Goal: Task Accomplishment & Management: Manage account settings

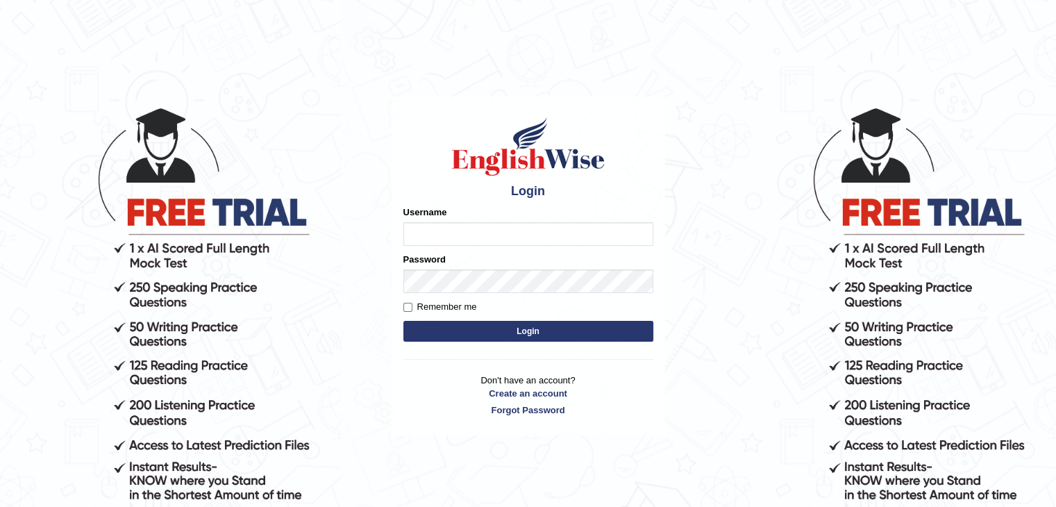
click at [573, 220] on div "Username" at bounding box center [528, 226] width 250 height 40
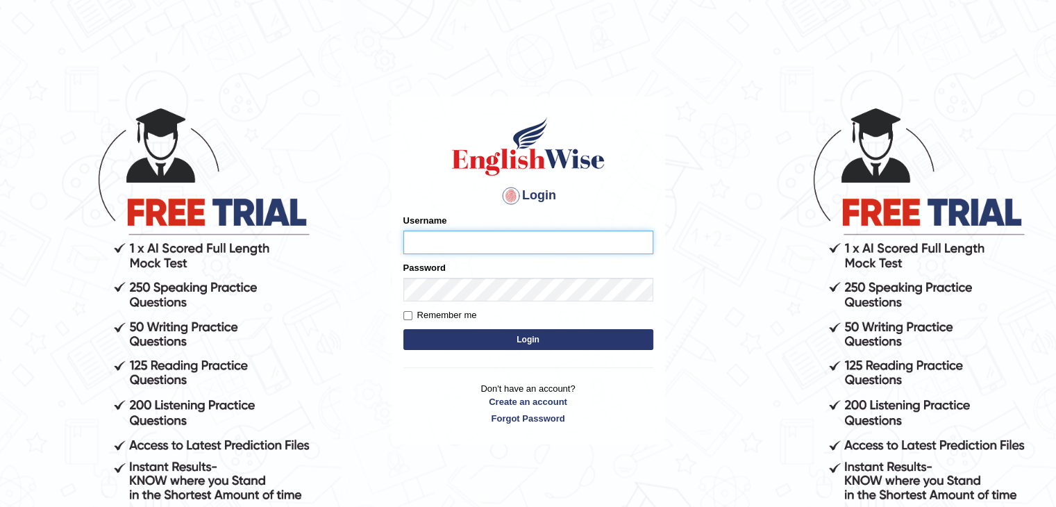
click at [548, 248] on input "Username" at bounding box center [528, 243] width 250 height 24
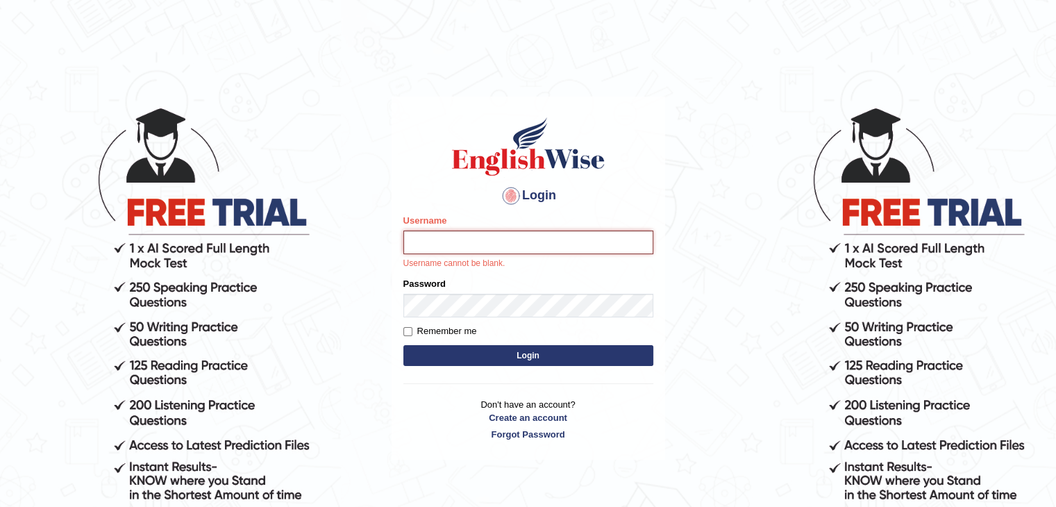
type input "Ripanjot_kaur"
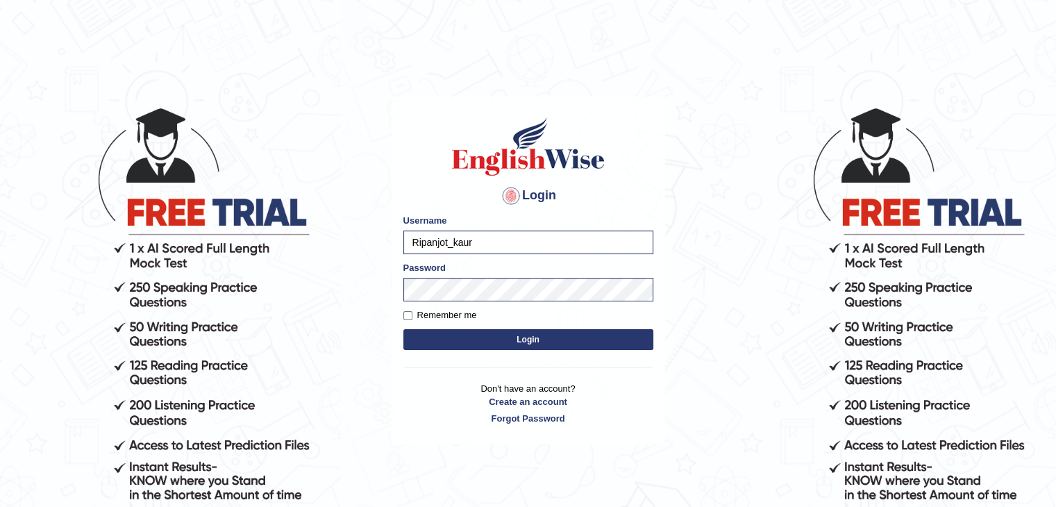
click at [537, 330] on button "Login" at bounding box center [528, 339] width 250 height 21
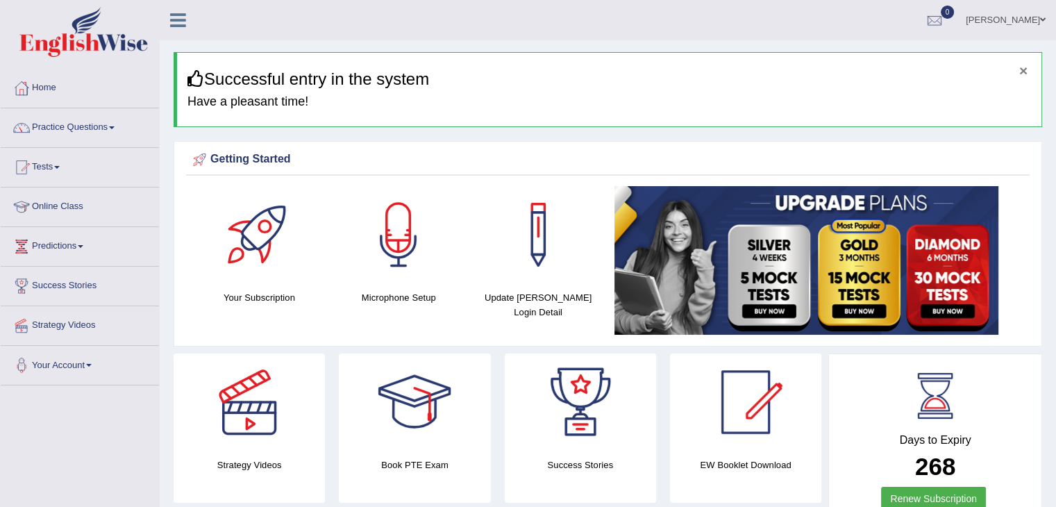
click at [1022, 76] on button "×" at bounding box center [1023, 70] width 8 height 15
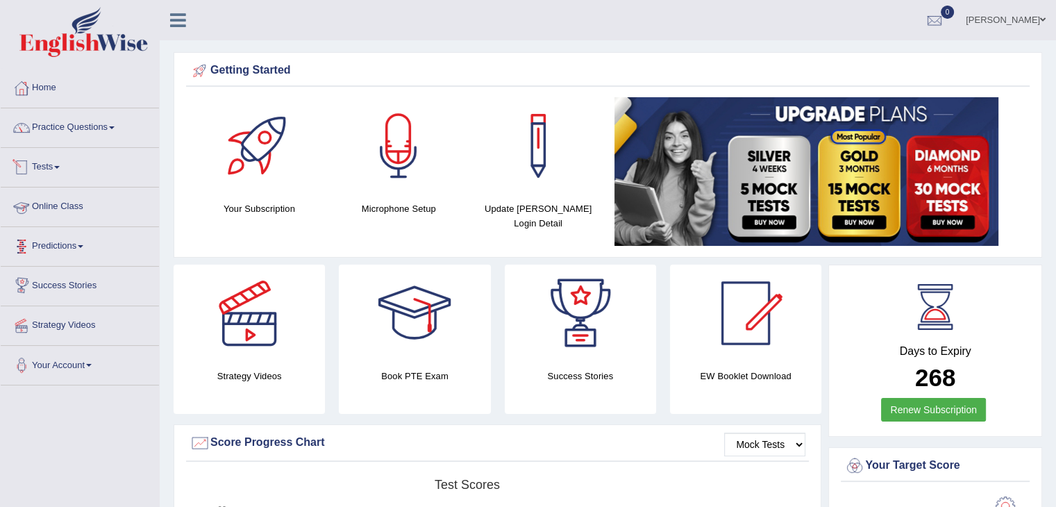
click at [62, 171] on link "Tests" at bounding box center [80, 165] width 158 height 35
